Goal: Entertainment & Leisure: Consume media (video, audio)

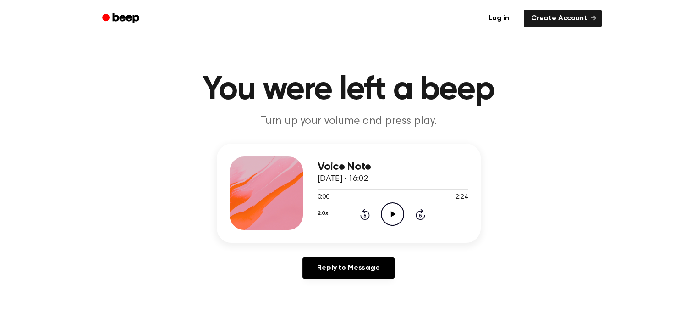
click at [390, 210] on icon "Play Audio" at bounding box center [392, 213] width 23 height 23
click at [395, 212] on icon "Play Audio" at bounding box center [392, 213] width 23 height 23
click at [396, 211] on icon "Play Audio" at bounding box center [392, 213] width 23 height 23
click at [396, 212] on icon "Play Audio" at bounding box center [392, 213] width 23 height 23
click at [397, 216] on icon "Play Audio" at bounding box center [392, 213] width 23 height 23
